Goal: Task Accomplishment & Management: Manage account settings

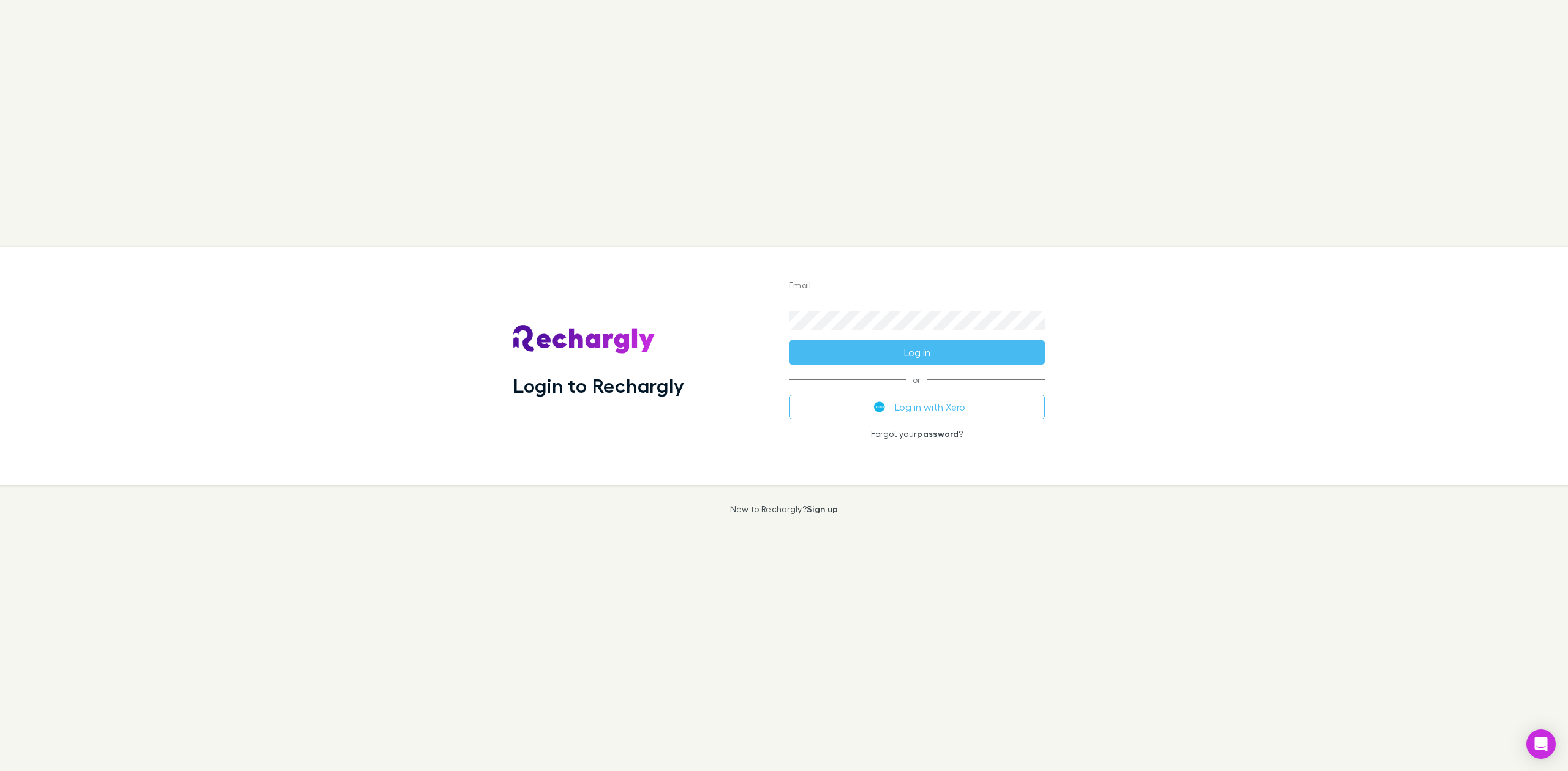
type input "**********"
click at [904, 353] on button "Log in" at bounding box center [916, 352] width 256 height 24
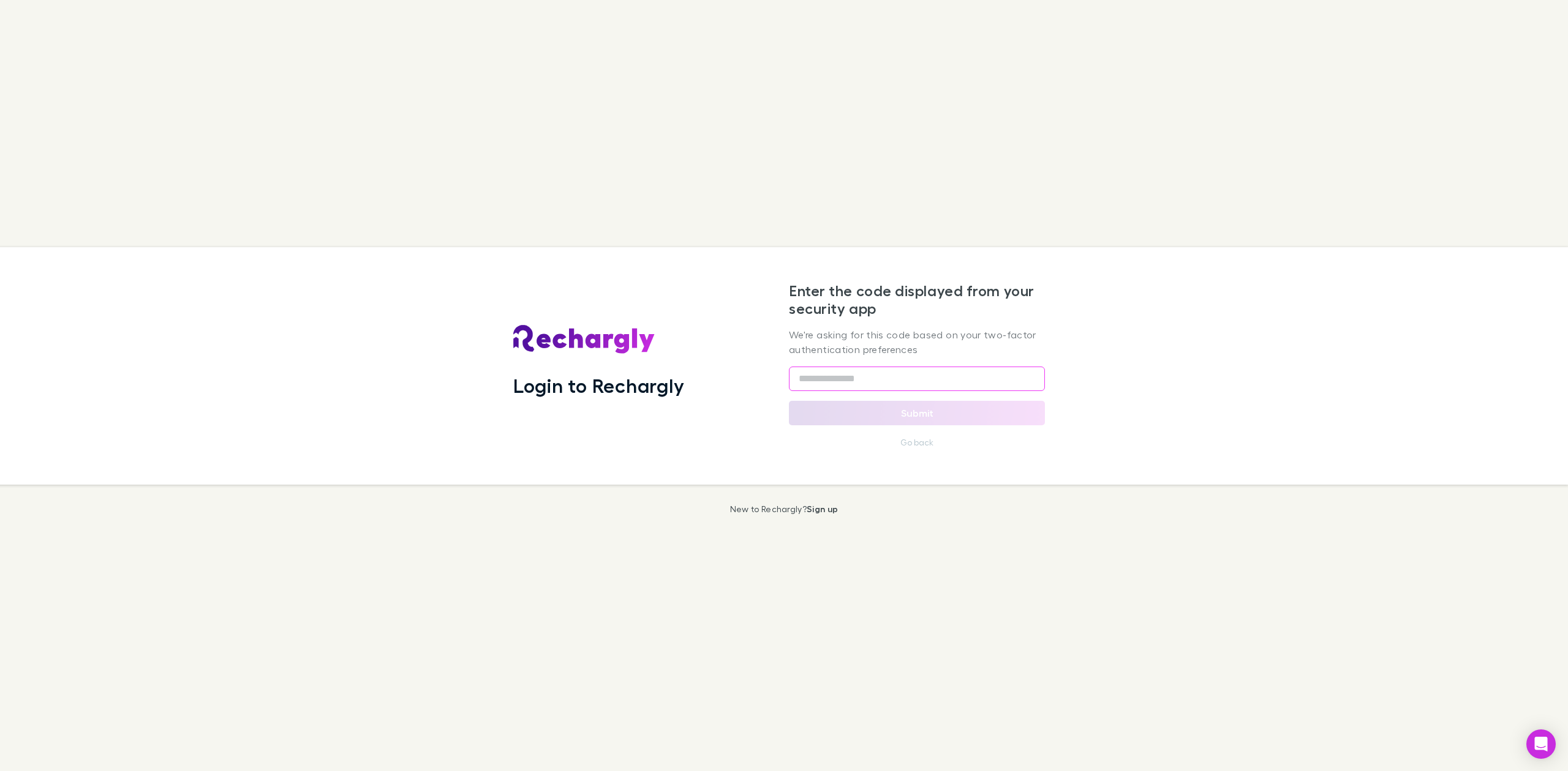
click at [921, 383] on input "text" at bounding box center [916, 379] width 256 height 24
click at [990, 198] on div "Login to Rechargly Enter the code displayed from your security app We're asking…" at bounding box center [784, 386] width 1568 height 771
click at [812, 383] on input "text" at bounding box center [916, 379] width 256 height 24
type input "*"
type input "******"
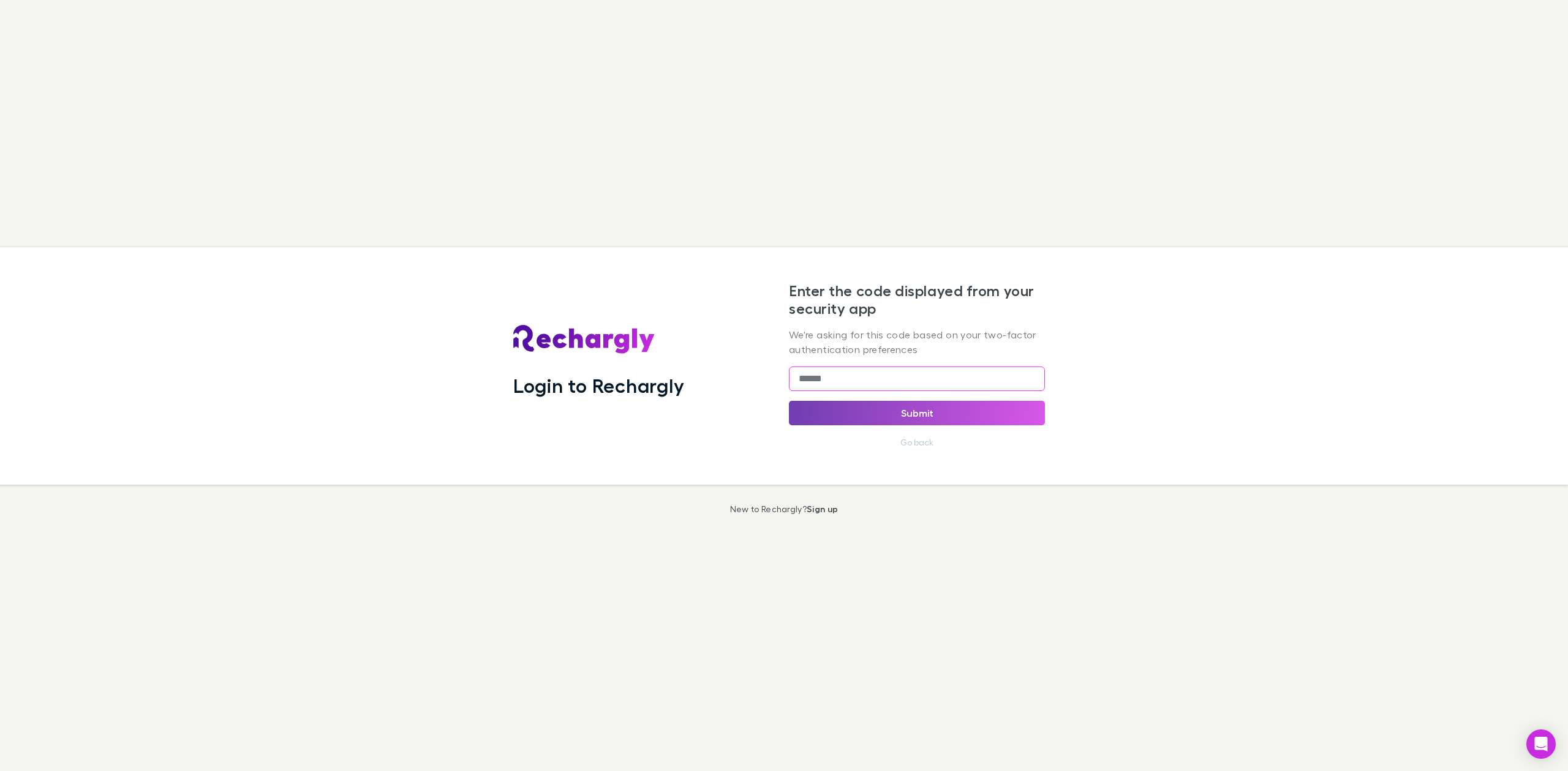
click at [861, 404] on button "Submit" at bounding box center [916, 413] width 256 height 24
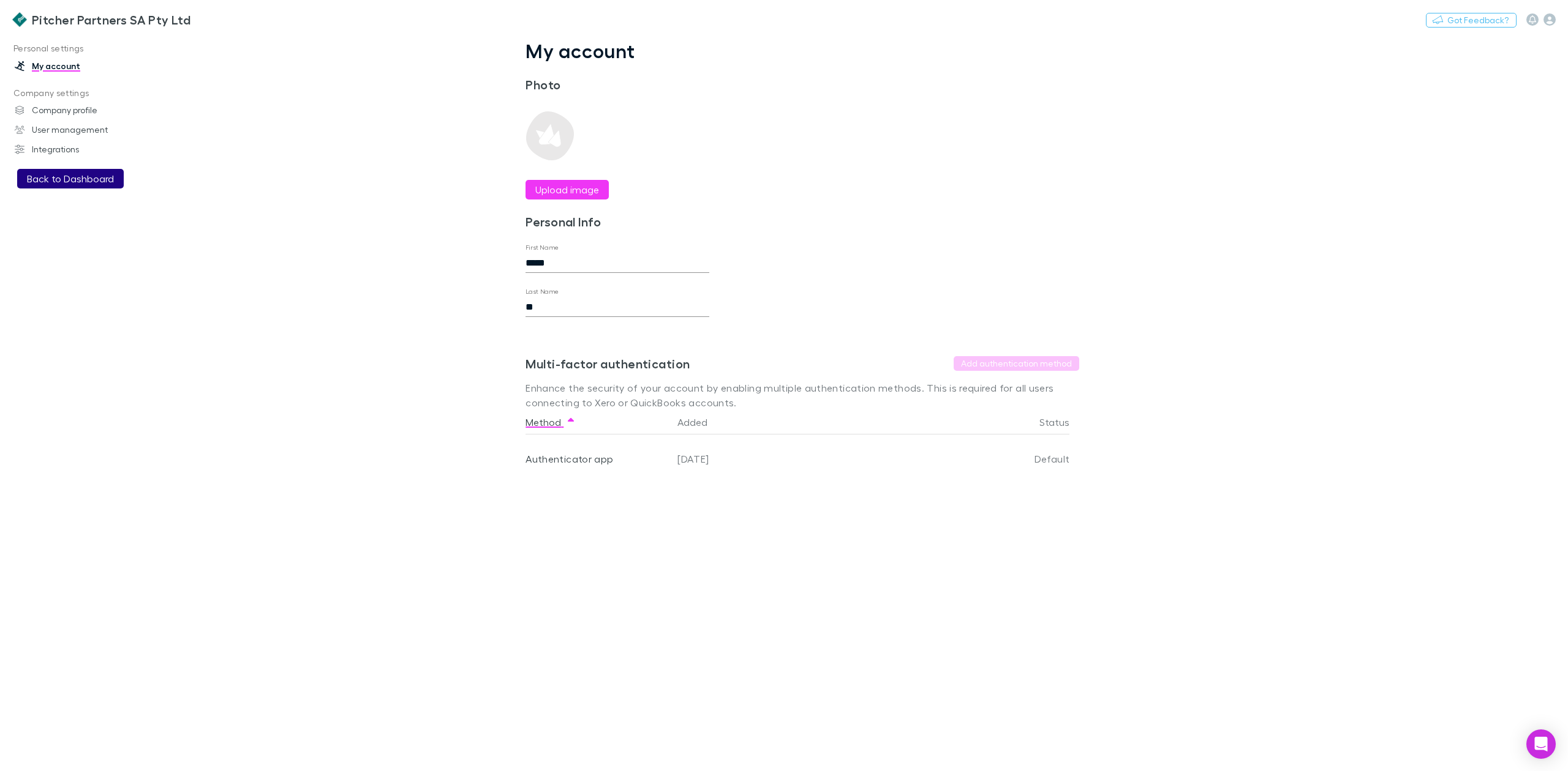
click at [53, 179] on button "Back to Dashboard" at bounding box center [70, 179] width 107 height 19
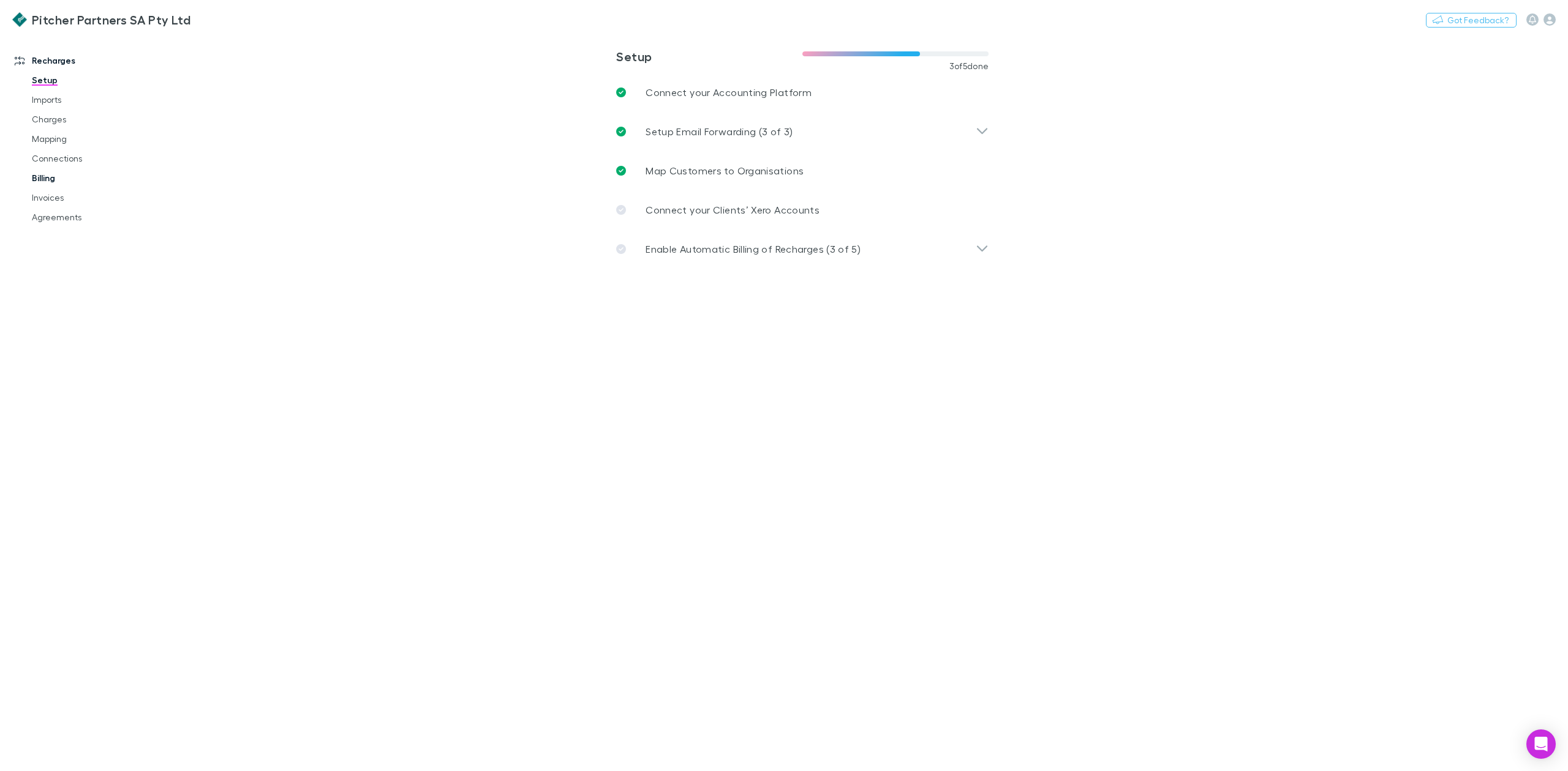
click at [36, 177] on link "Billing" at bounding box center [96, 178] width 155 height 19
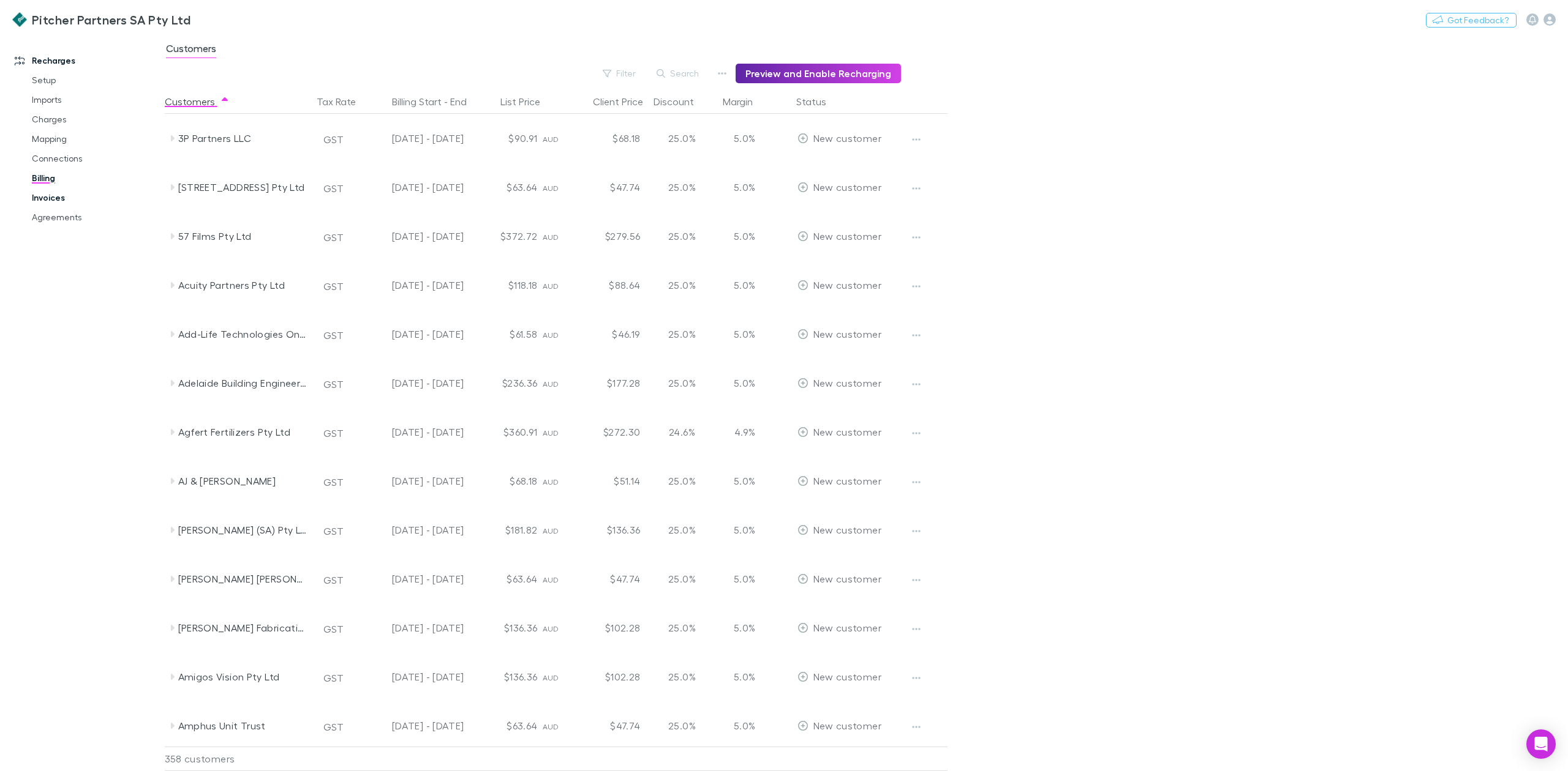
click at [49, 197] on link "Invoices" at bounding box center [96, 198] width 155 height 19
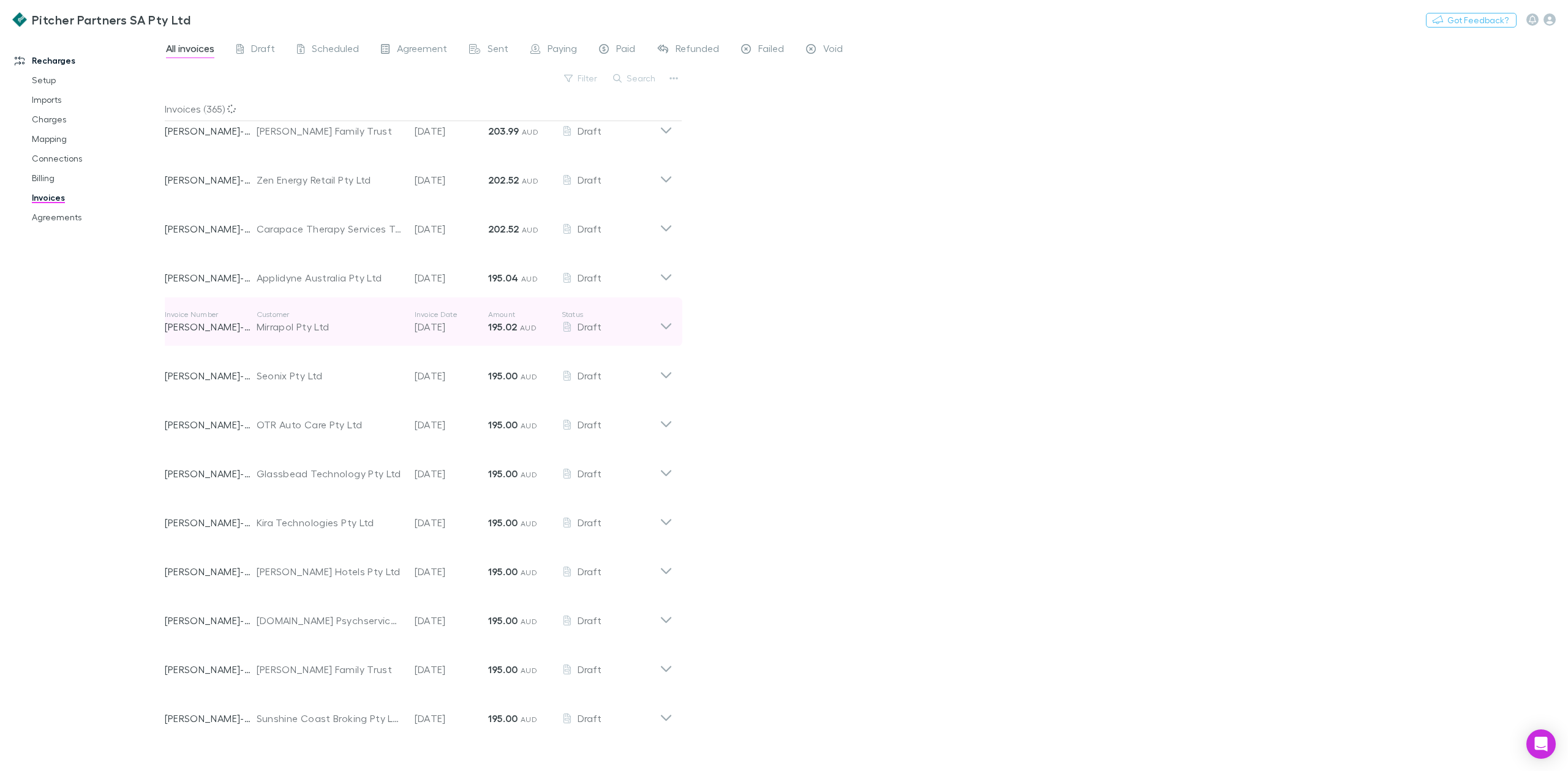
scroll to position [2317, 0]
click at [673, 79] on icon "button" at bounding box center [673, 79] width 9 height 10
click at [726, 162] on div at bounding box center [784, 386] width 1568 height 771
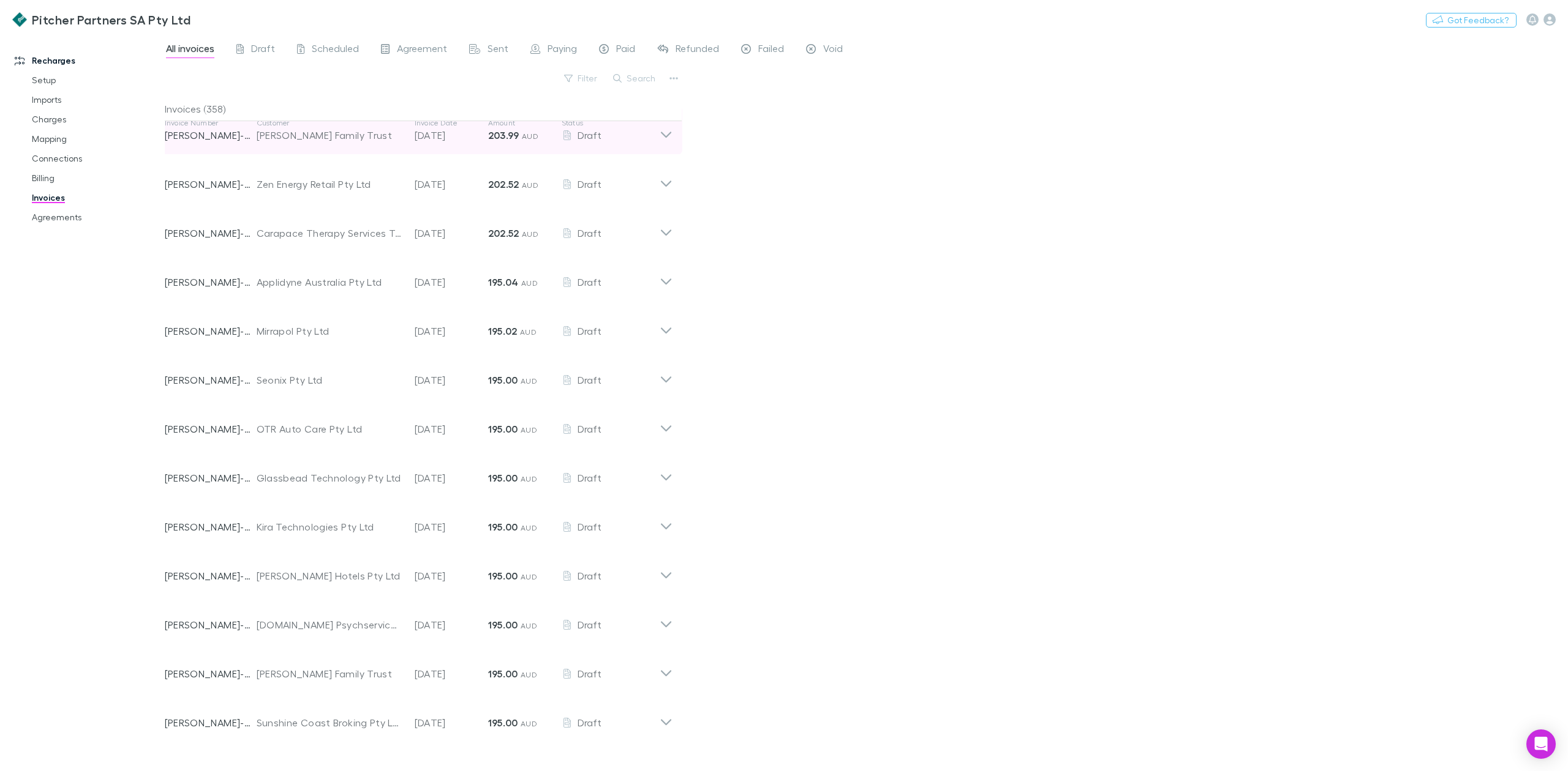
click at [664, 140] on icon at bounding box center [666, 130] width 13 height 24
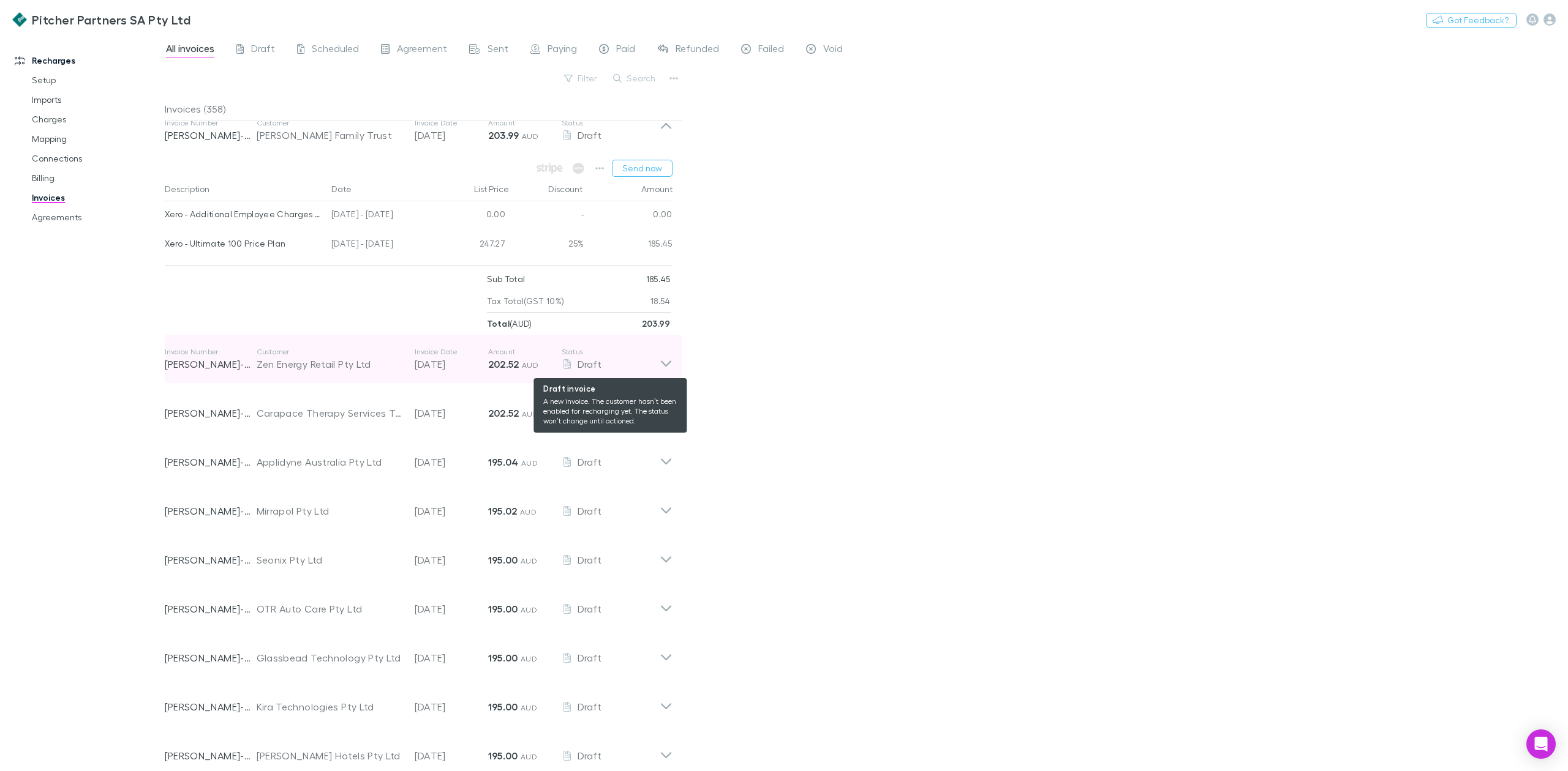
click at [655, 370] on div "Draft" at bounding box center [610, 364] width 98 height 15
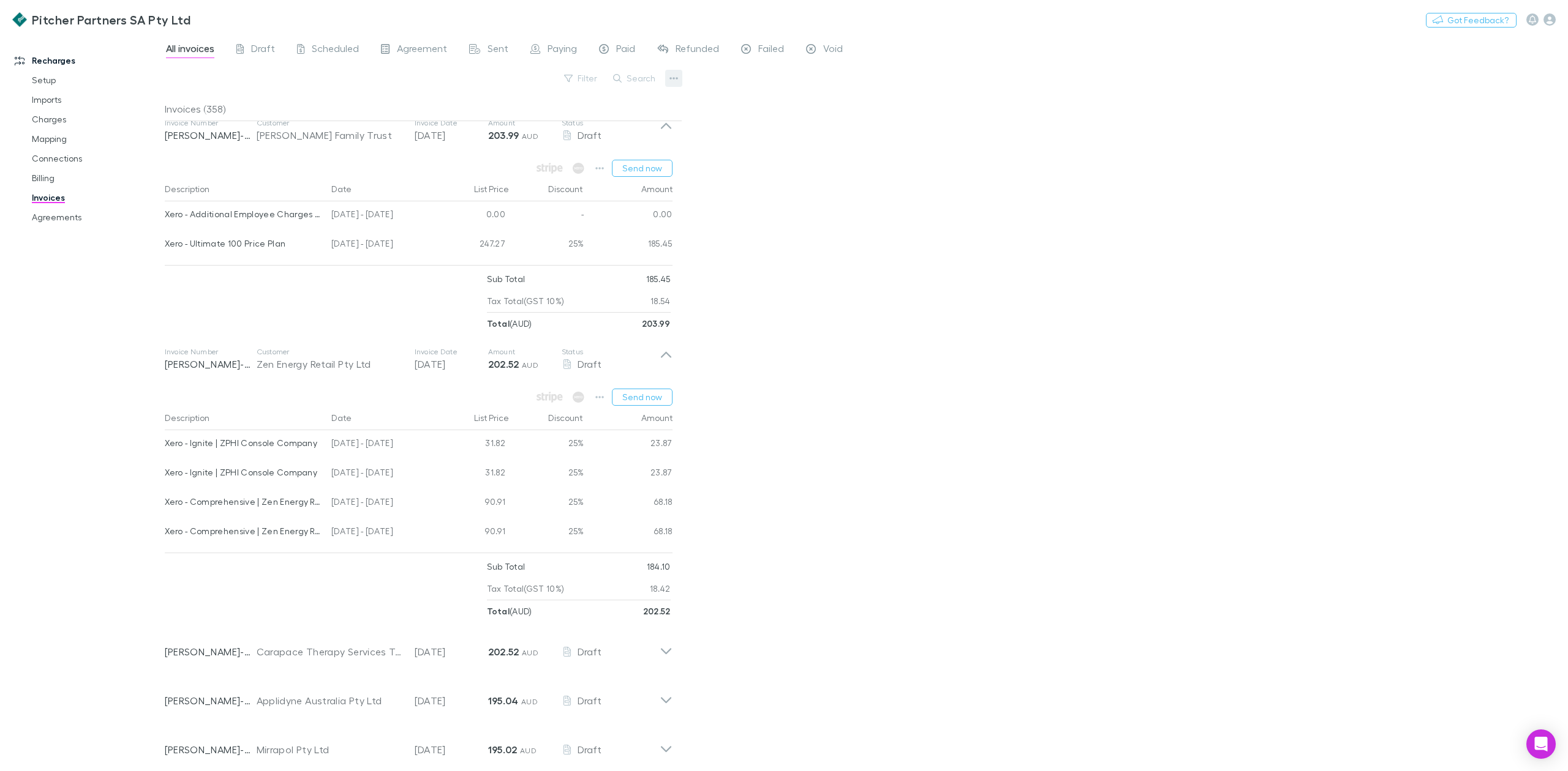
click at [673, 84] on button "button" at bounding box center [673, 78] width 17 height 17
click at [578, 117] on p "Export invoices" at bounding box center [598, 119] width 149 height 15
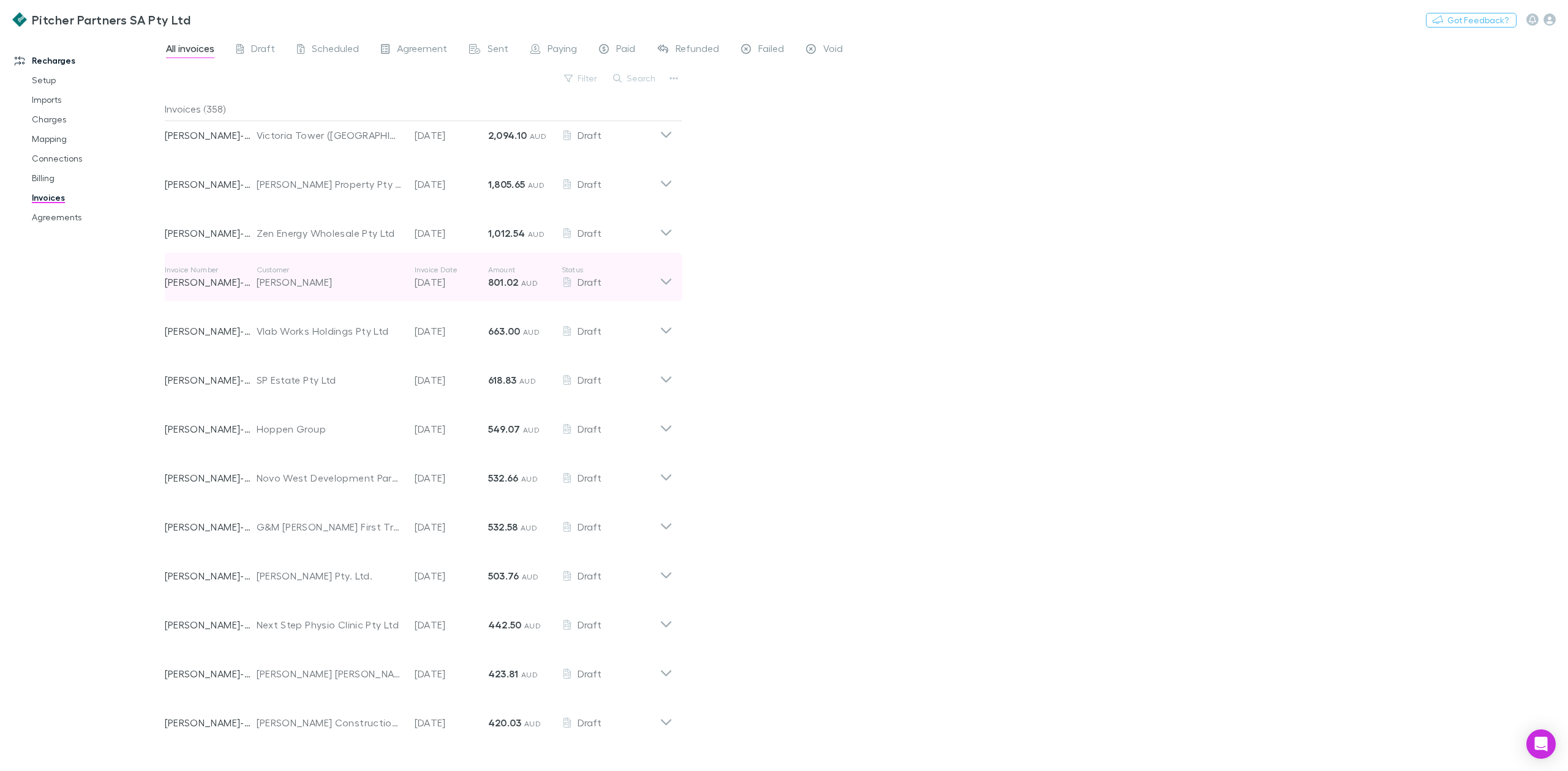
scroll to position [0, 0]
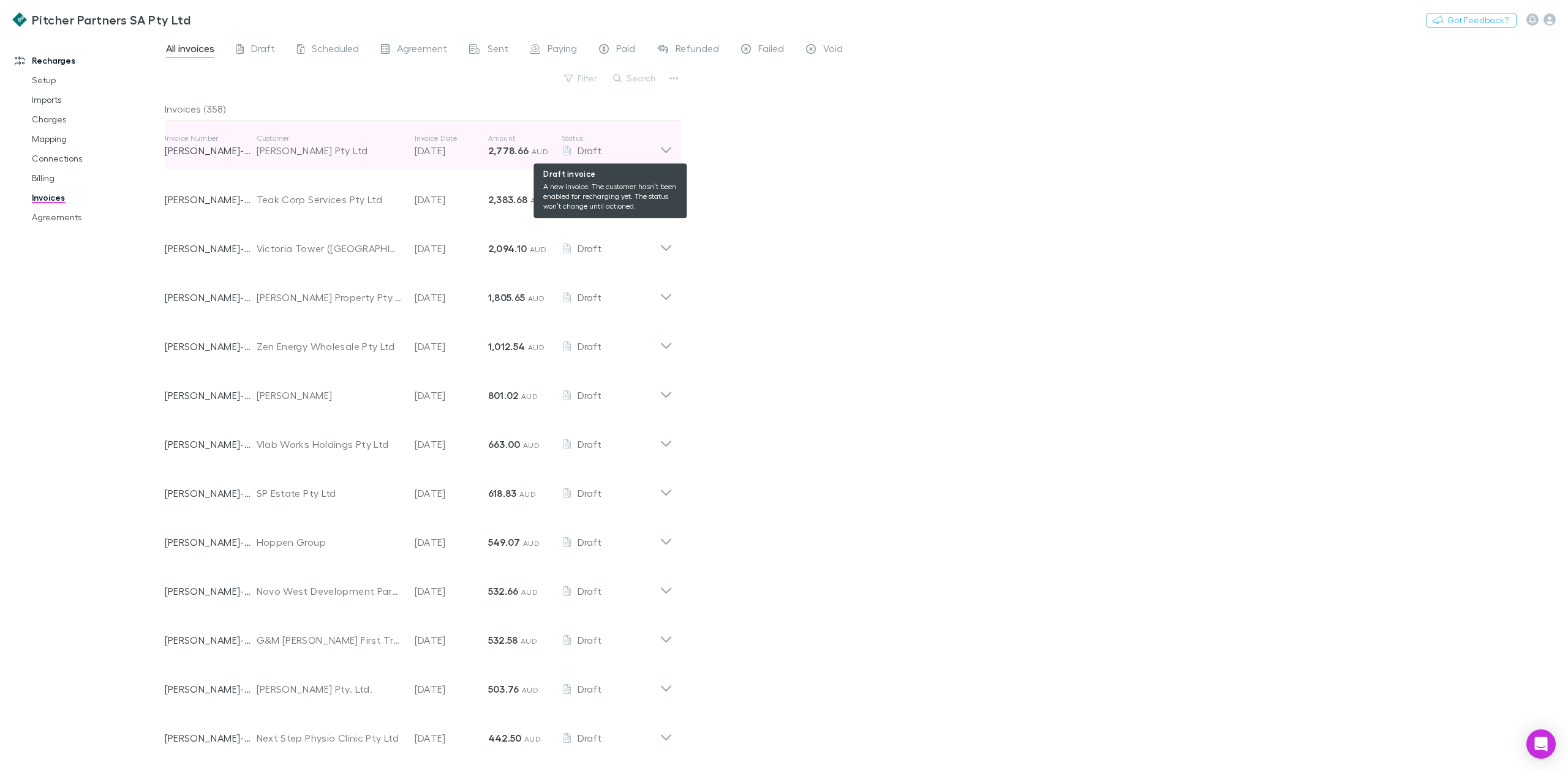
click at [660, 149] on icon at bounding box center [666, 146] width 13 height 24
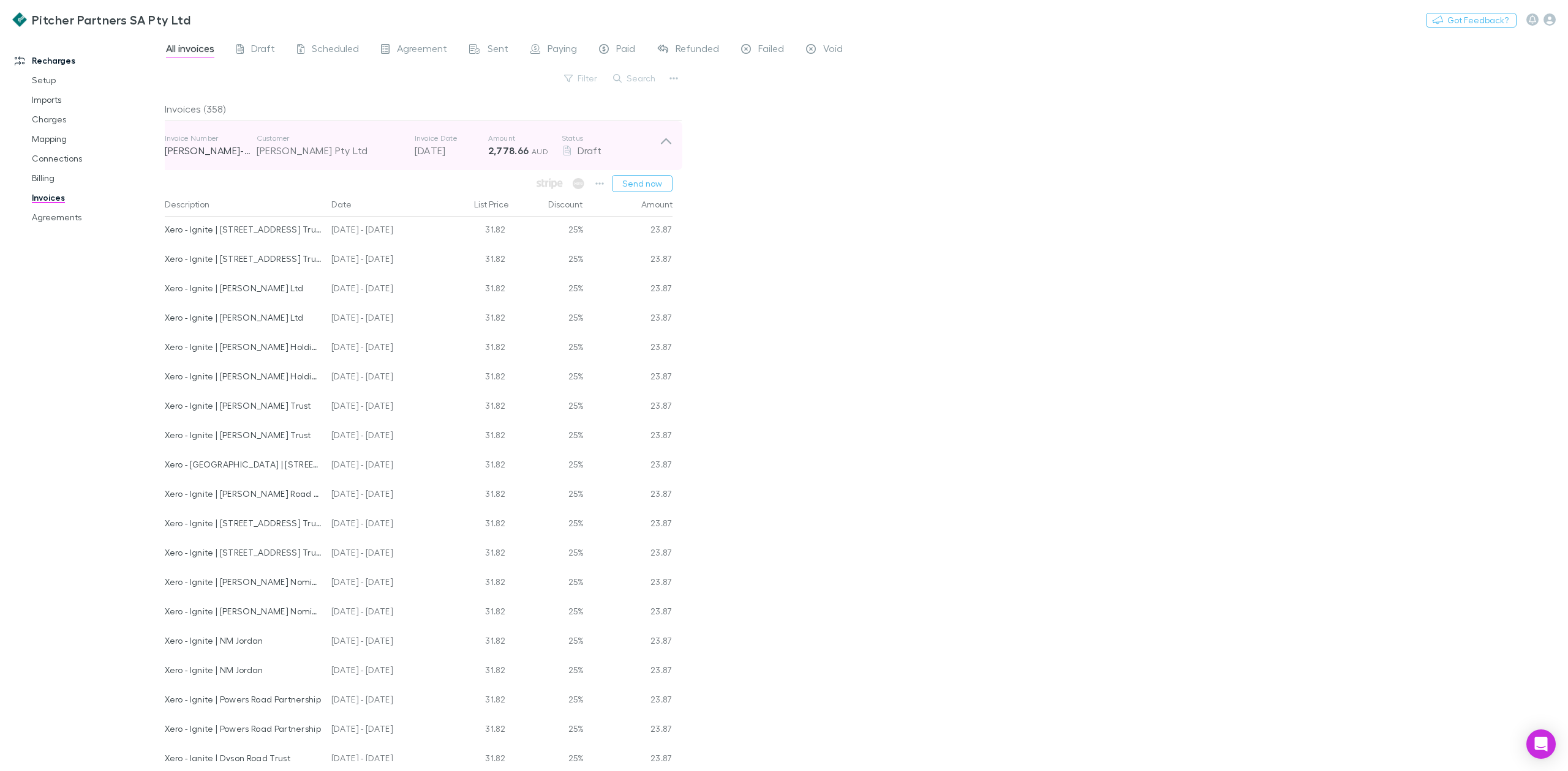
click at [667, 138] on icon at bounding box center [666, 146] width 13 height 24
